Goal: Transaction & Acquisition: Purchase product/service

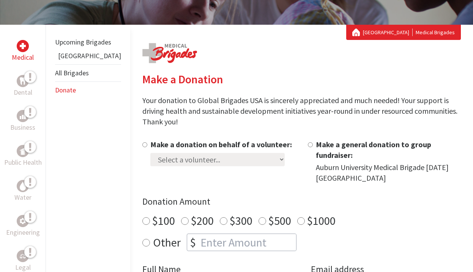
scroll to position [117, 0]
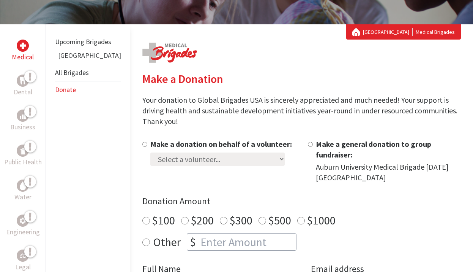
click at [142, 142] on input "Make a donation on behalf of a volunteer:" at bounding box center [144, 144] width 5 height 5
radio input "true"
click at [150, 152] on select "Select a volunteer... [PERSON_NAME] [PERSON_NAME] [PERSON_NAME] [PERSON_NAME] […" at bounding box center [217, 158] width 134 height 13
select select "318BAB2E-24DF-11ED-BE21-42010A8A0017"
click at [150, 152] on select "Select a volunteer... [PERSON_NAME] [PERSON_NAME] [PERSON_NAME] [PERSON_NAME] […" at bounding box center [217, 158] width 134 height 13
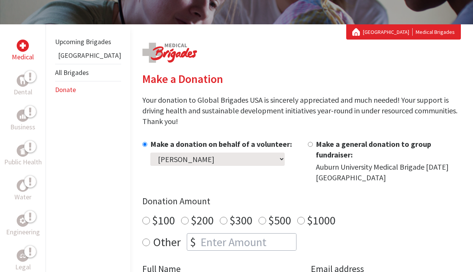
click at [220, 173] on div "Make a donation on behalf of a volunteer: Select a volunteer... [PERSON_NAME] […" at bounding box center [301, 220] width 319 height 163
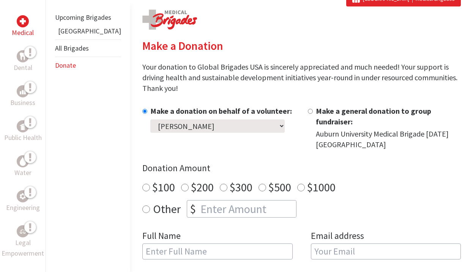
scroll to position [152, 0]
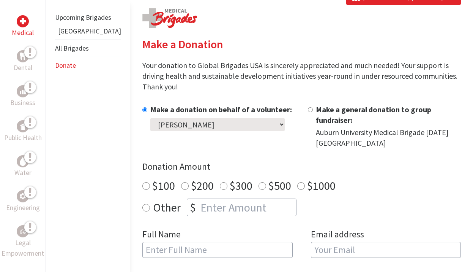
click at [142, 204] on input "Other" at bounding box center [146, 208] width 8 height 8
radio input "true"
click at [199, 199] on input "number" at bounding box center [247, 207] width 97 height 17
type input "1462"
click at [247, 242] on input "text" at bounding box center [217, 250] width 150 height 16
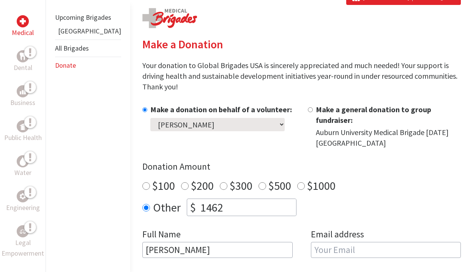
type input "[PERSON_NAME]"
click at [367, 242] on input "email" at bounding box center [386, 250] width 150 height 16
type input "[EMAIL_ADDRESS][DOMAIN_NAME]"
click at [336, 245] on form "Make a donation on behalf of a volunteer: Select a volunteer... [PERSON_NAME] […" at bounding box center [301, 260] width 319 height 312
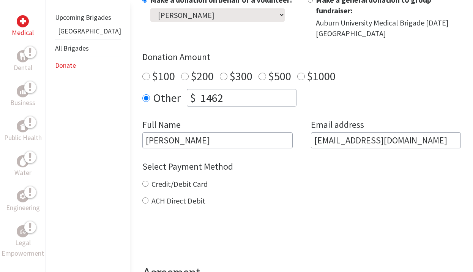
scroll to position [280, 0]
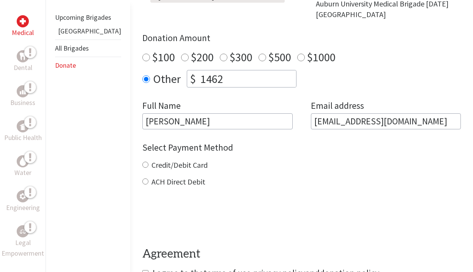
click at [152, 177] on label "ACH Direct Debit" at bounding box center [179, 181] width 54 height 9
click at [142, 178] on input "ACH Direct Debit" at bounding box center [145, 181] width 6 height 6
radio input "true"
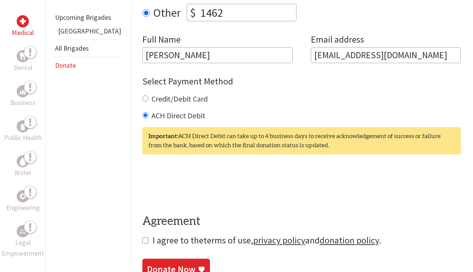
scroll to position [347, 0]
click at [142, 237] on input "checkbox" at bounding box center [145, 240] width 6 height 6
checkbox input "true"
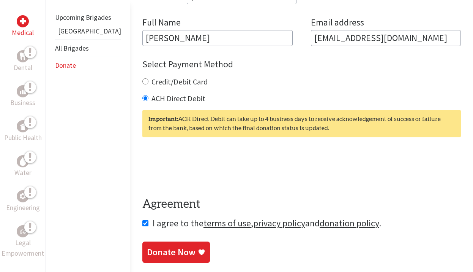
scroll to position [416, 0]
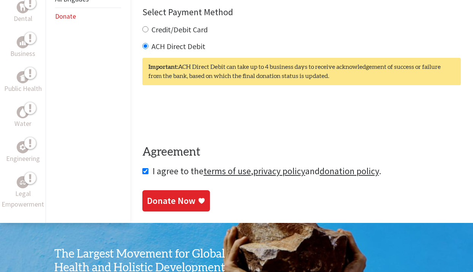
click at [161, 195] on div "Donate Now" at bounding box center [171, 201] width 49 height 12
